Goal: Check status: Check status

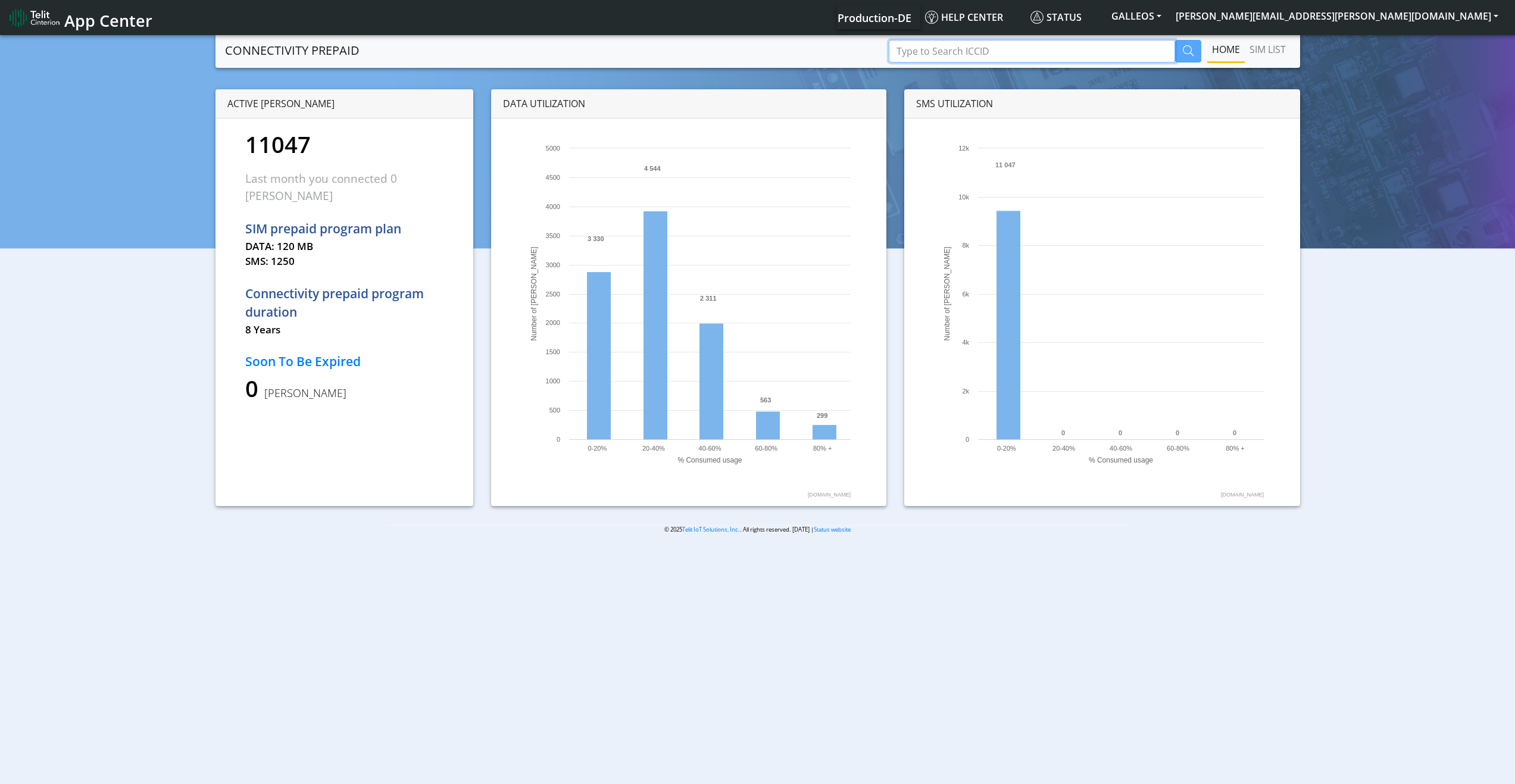
click at [964, 49] on input "Type to Search ICCID" at bounding box center [1032, 51] width 286 height 23
paste input "89358151000023215604"
type input "89358151000023215604"
click at [1192, 55] on icon "button" at bounding box center [1188, 50] width 10 height 10
